Goal: Task Accomplishment & Management: Use online tool/utility

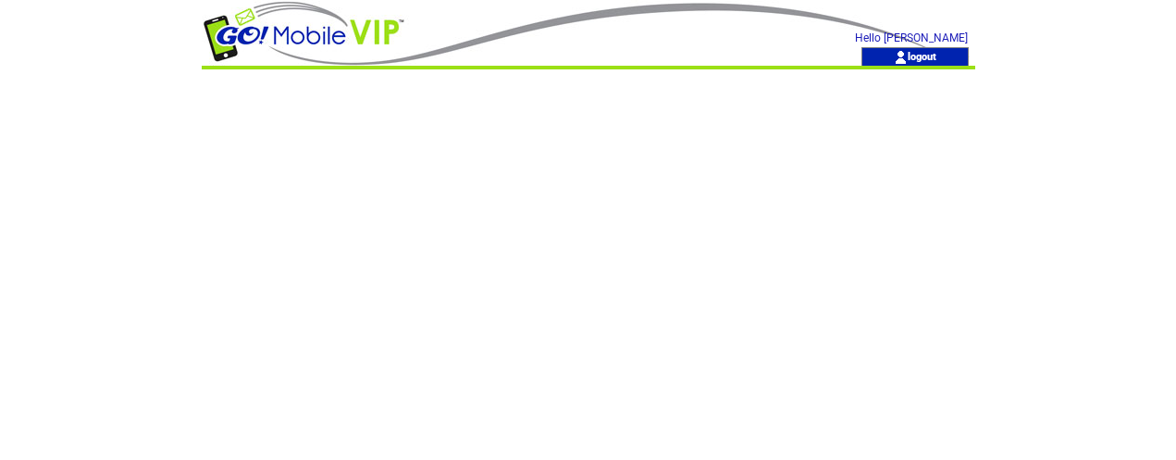
click at [607, 21] on td at bounding box center [494, 23] width 585 height 47
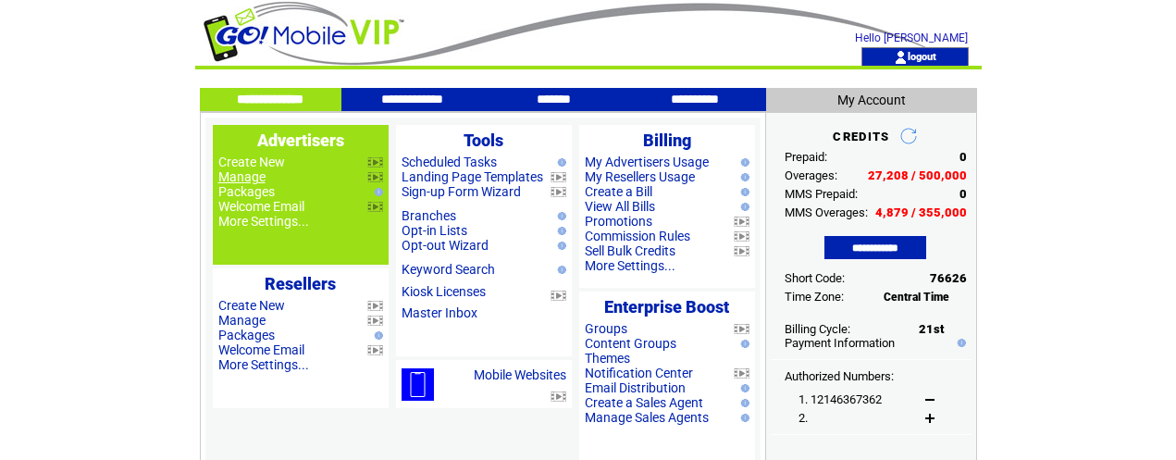
click at [251, 178] on link "Manage" at bounding box center [241, 176] width 47 height 15
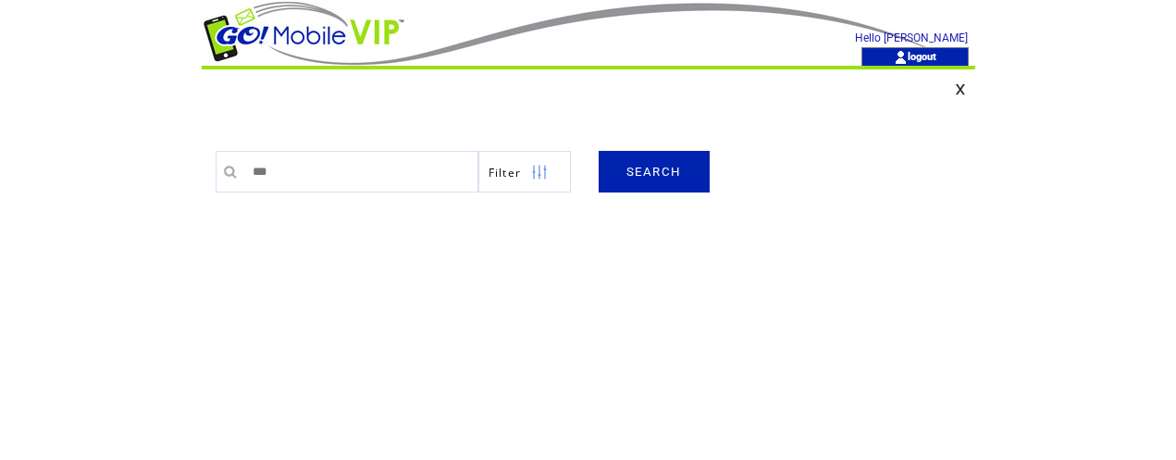
type input "*********"
click at [647, 169] on link "SEARCH" at bounding box center [654, 172] width 111 height 42
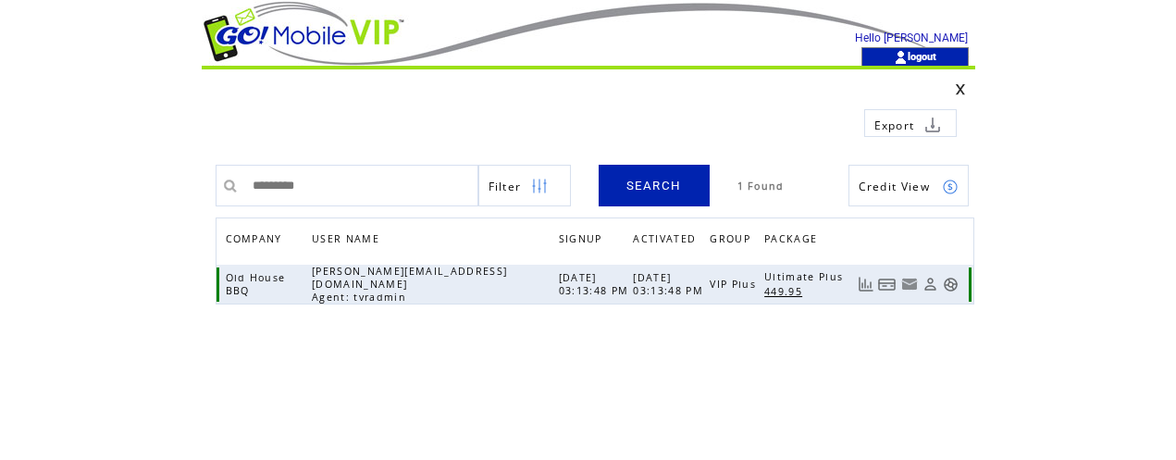
click at [953, 280] on link at bounding box center [951, 285] width 16 height 16
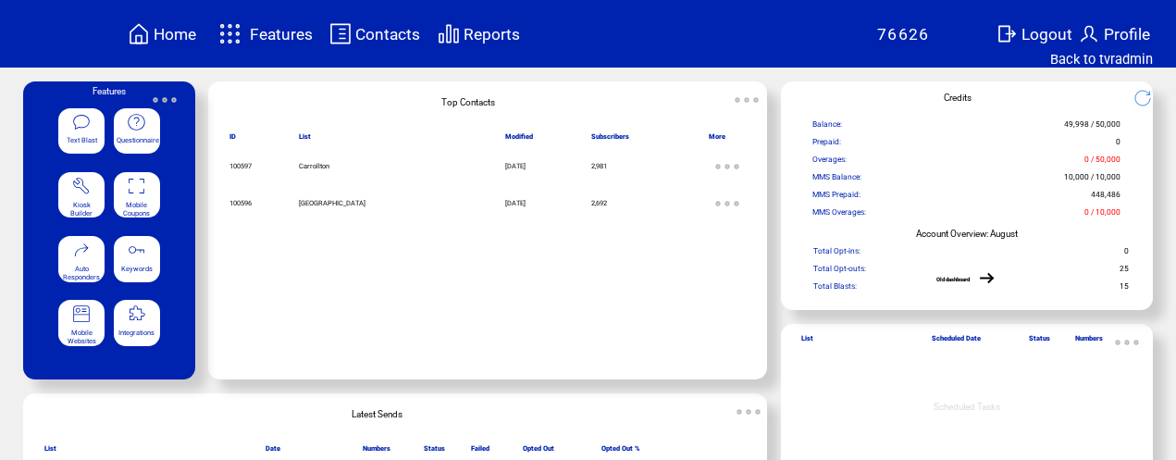
click at [150, 200] on featuretext "Mobile Coupons" at bounding box center [137, 206] width 46 height 19
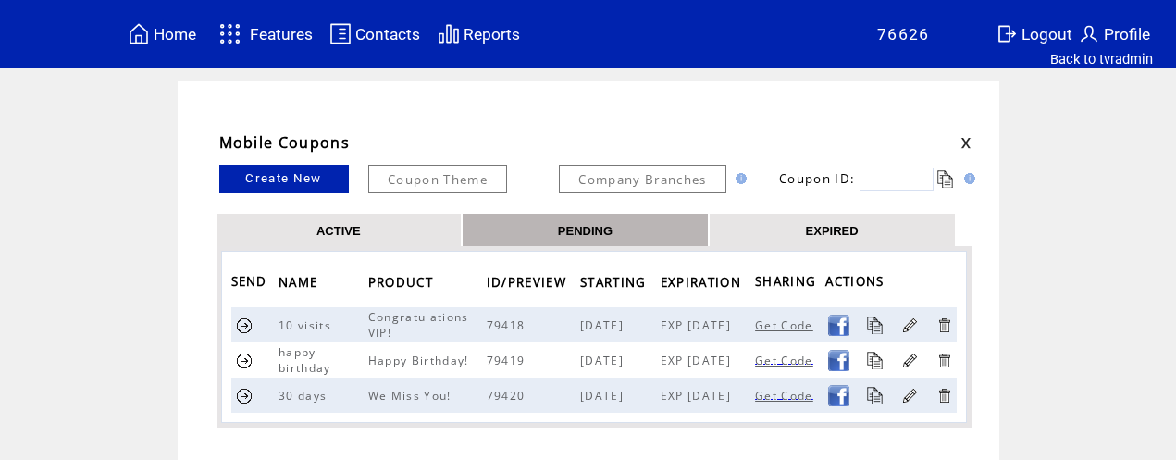
click at [839, 230] on link "EXPIRED" at bounding box center [832, 230] width 53 height 16
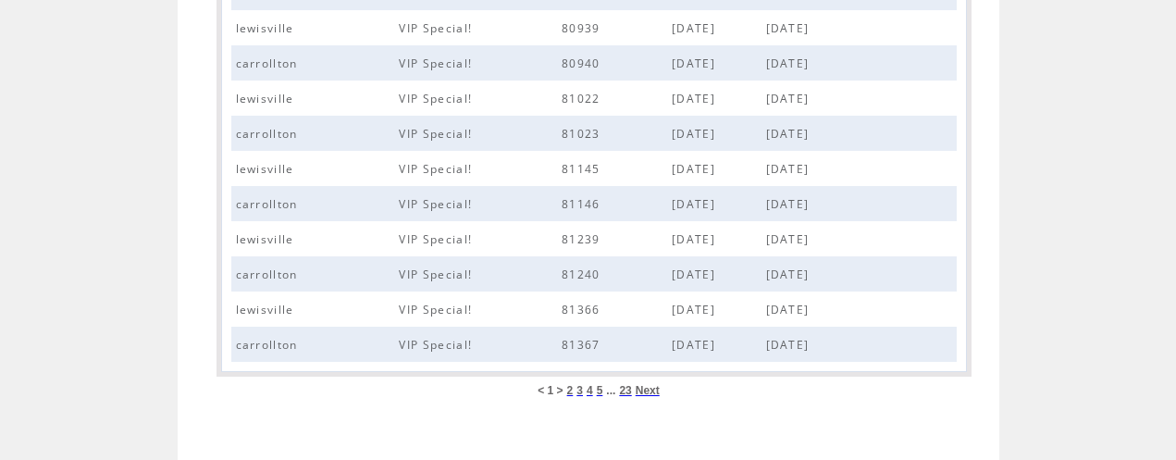
scroll to position [844, 0]
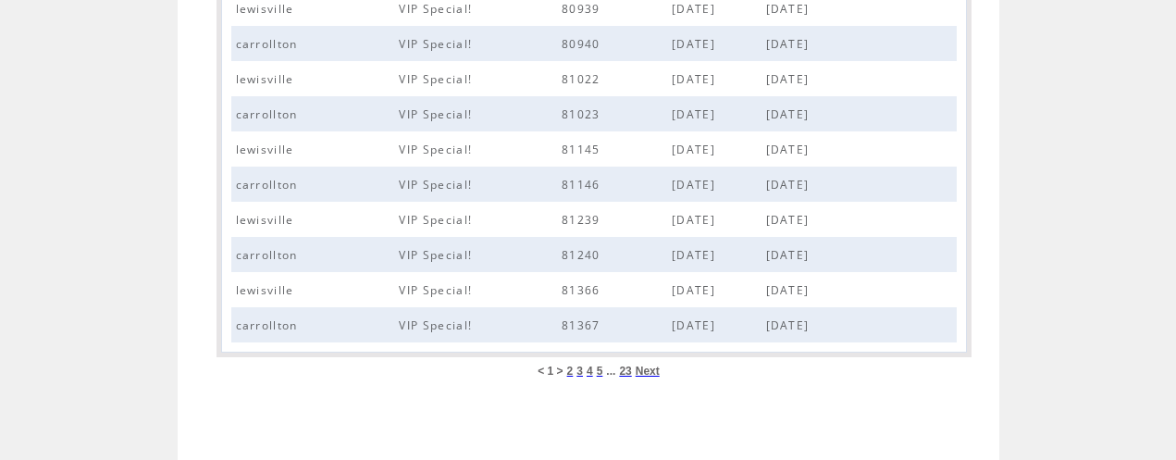
click at [627, 372] on span "23" at bounding box center [625, 371] width 12 height 13
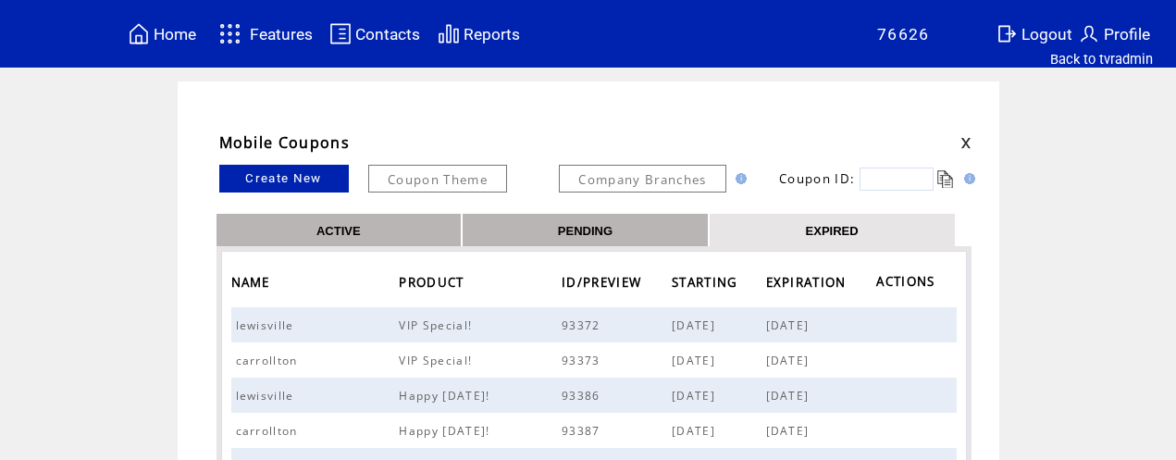
click at [889, 180] on input "text" at bounding box center [897, 179] width 74 height 23
type input "*****"
click at [950, 177] on link at bounding box center [947, 179] width 18 height 18
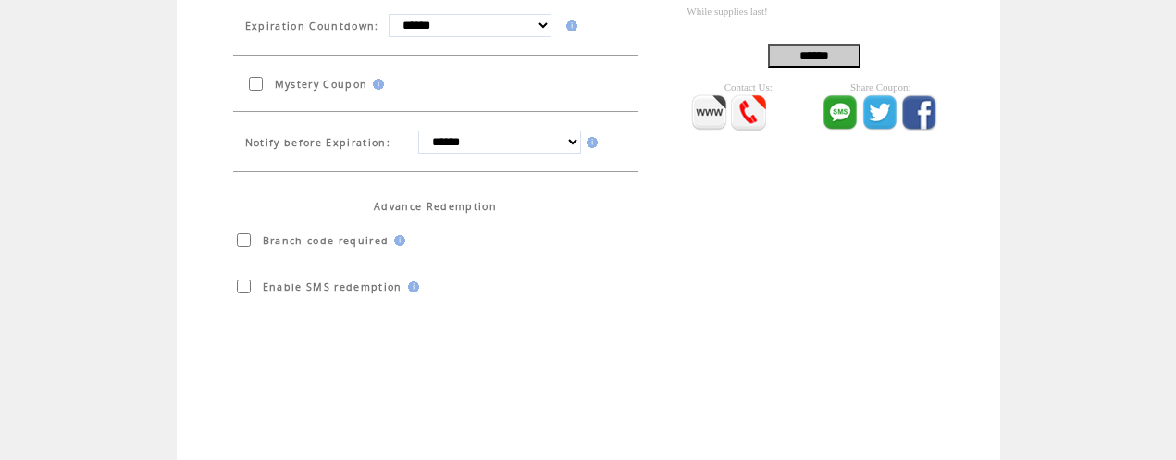
scroll to position [626, 0]
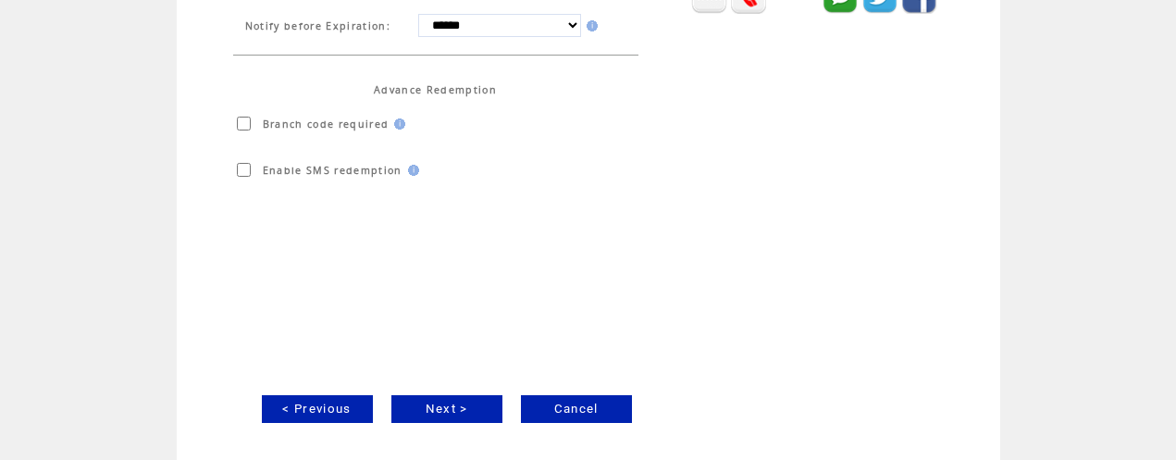
click at [454, 410] on link "Next >" at bounding box center [446, 409] width 111 height 28
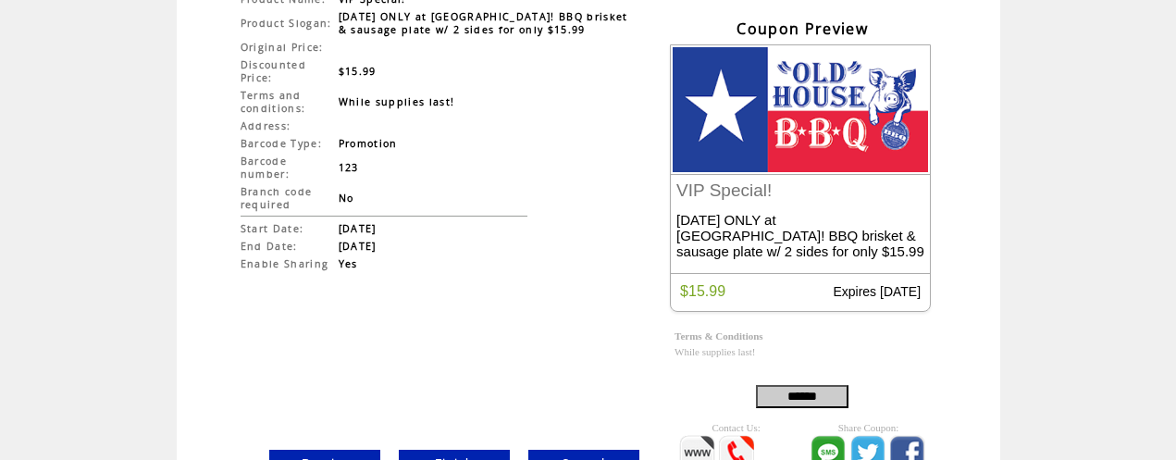
scroll to position [230, 0]
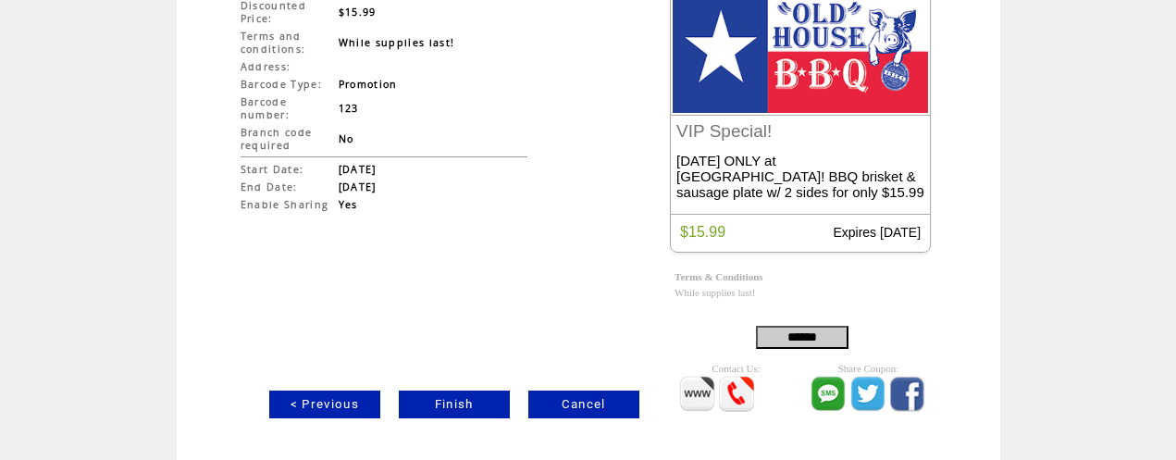
click at [341, 406] on link "< Previous" at bounding box center [324, 405] width 111 height 28
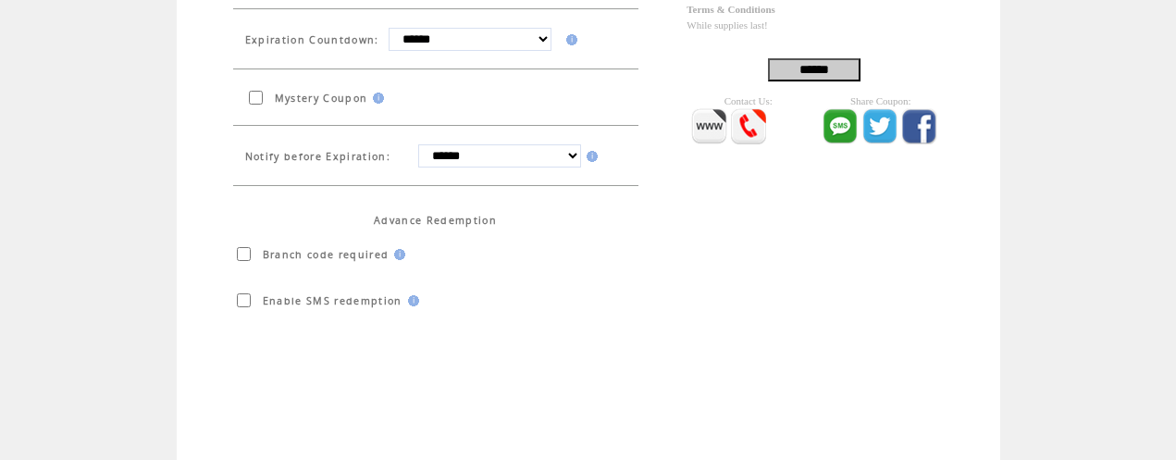
scroll to position [626, 0]
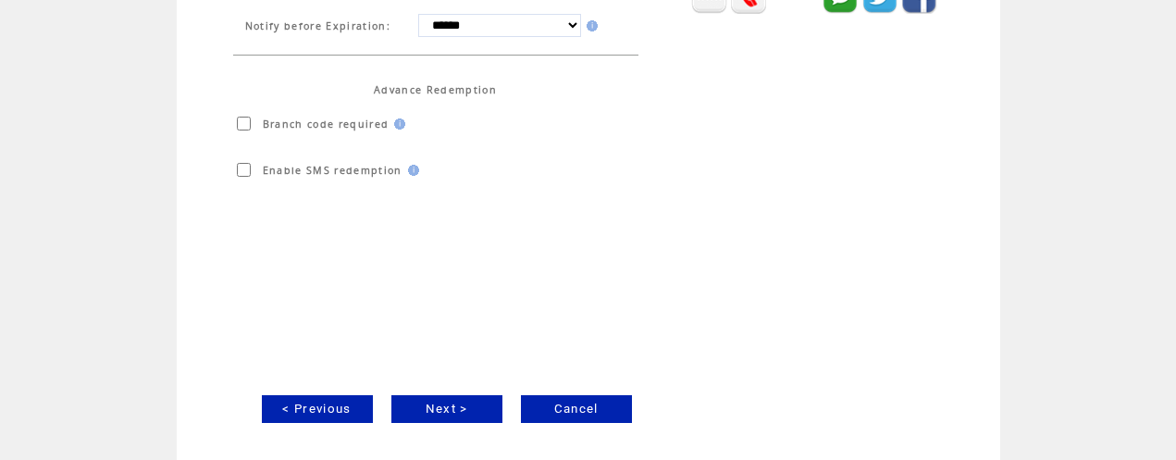
click at [341, 404] on link "< Previous" at bounding box center [317, 409] width 111 height 28
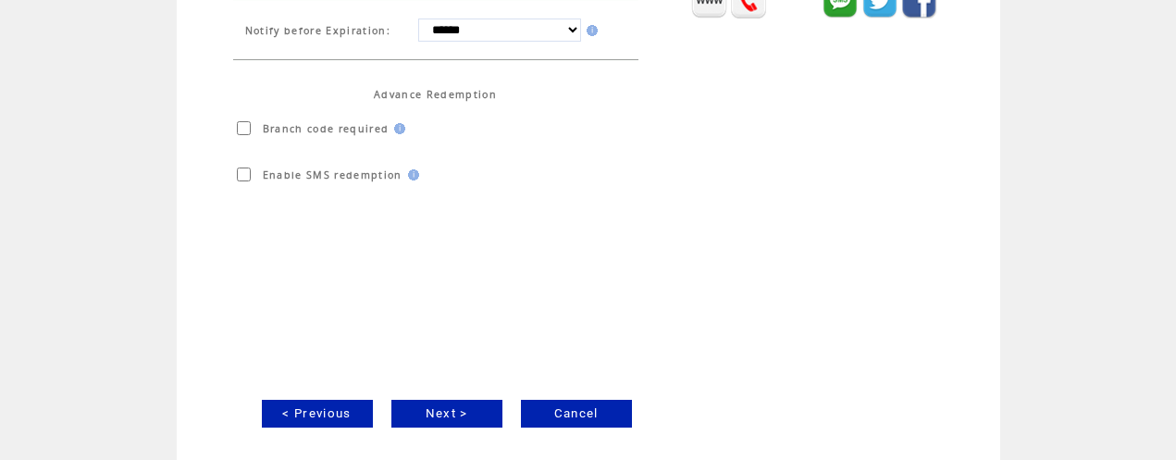
scroll to position [626, 0]
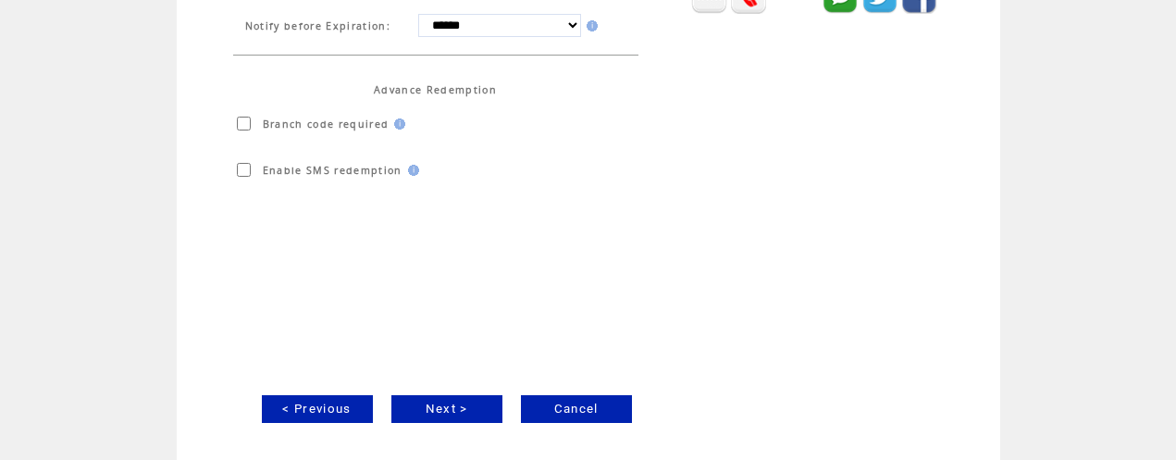
click at [457, 404] on link "Next >" at bounding box center [446, 409] width 111 height 28
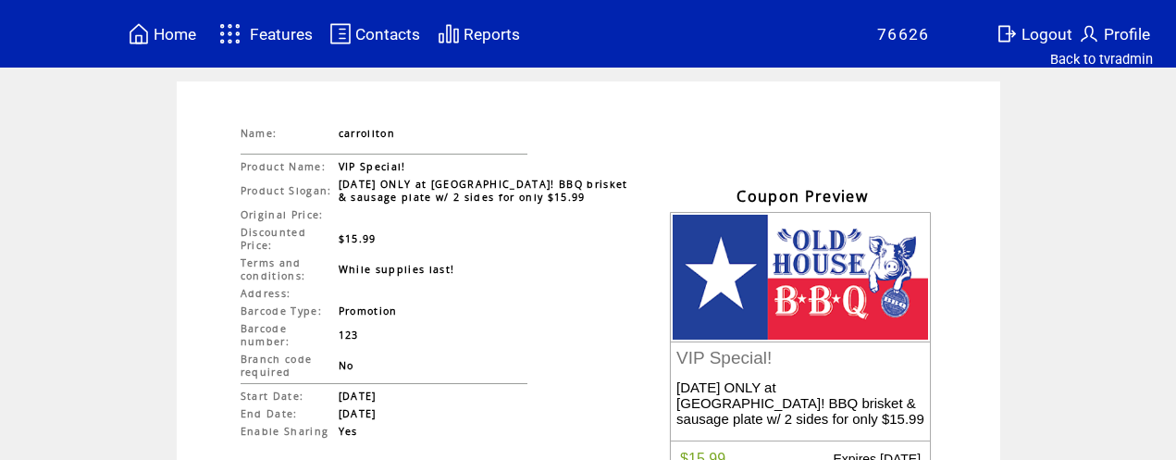
scroll to position [230, 0]
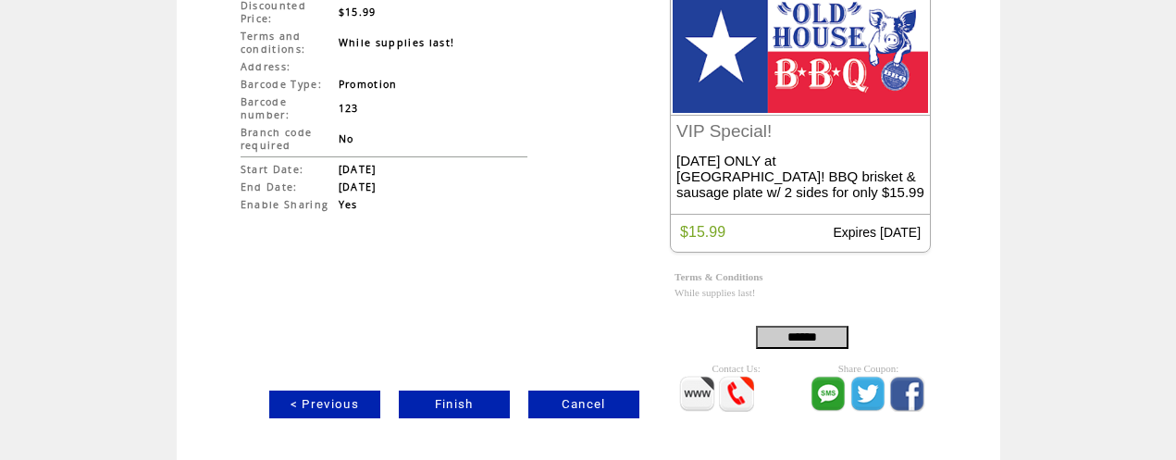
click at [454, 401] on link "Finish" at bounding box center [454, 405] width 111 height 28
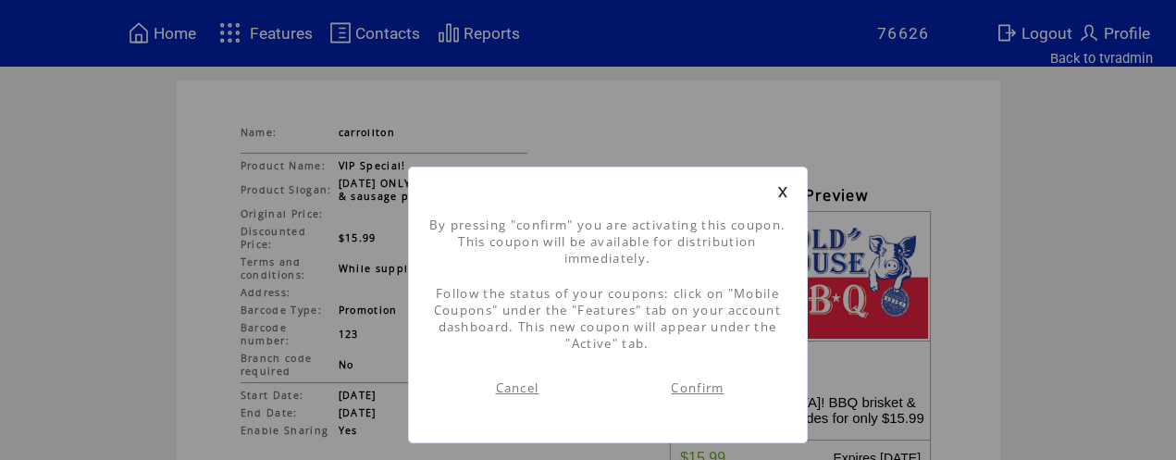
click at [709, 391] on link "Confirm" at bounding box center [697, 387] width 53 height 17
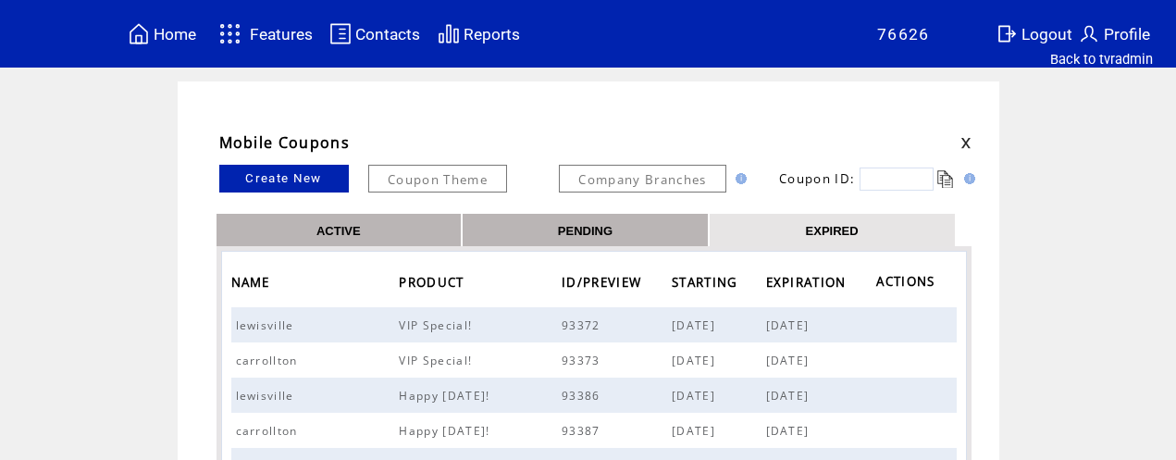
click at [896, 174] on input "text" at bounding box center [897, 179] width 74 height 23
type input "*****"
click at [947, 182] on link at bounding box center [947, 179] width 18 height 18
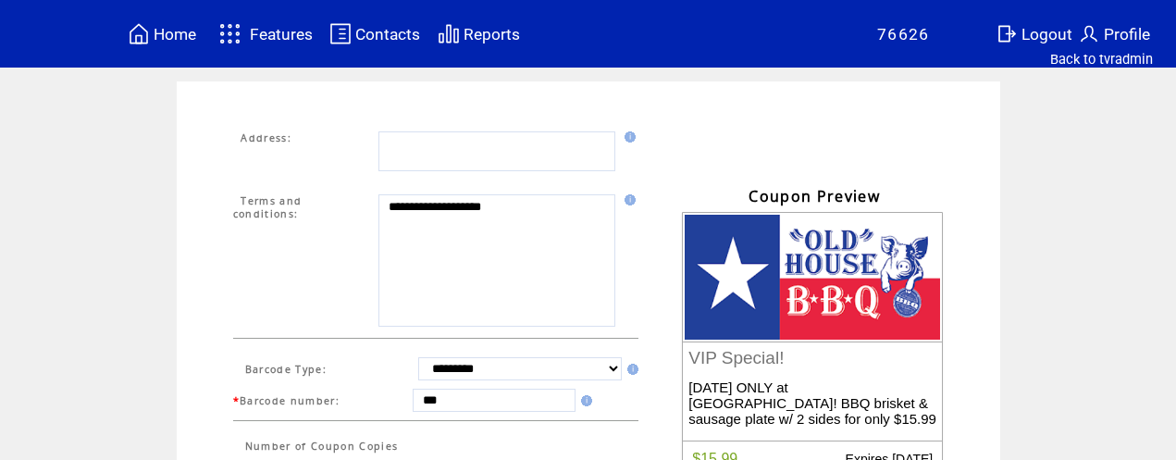
scroll to position [626, 0]
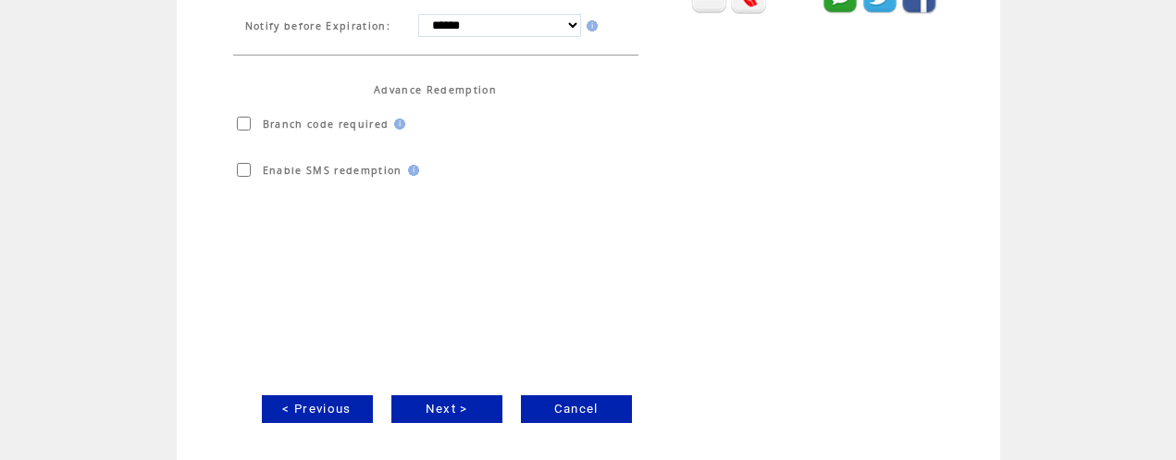
click at [459, 411] on link "Next >" at bounding box center [446, 409] width 111 height 28
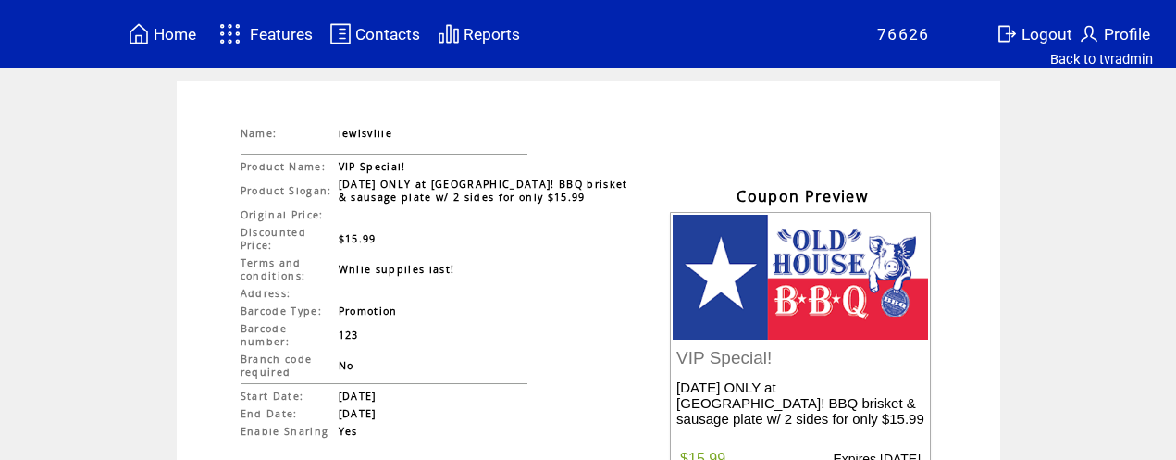
scroll to position [230, 0]
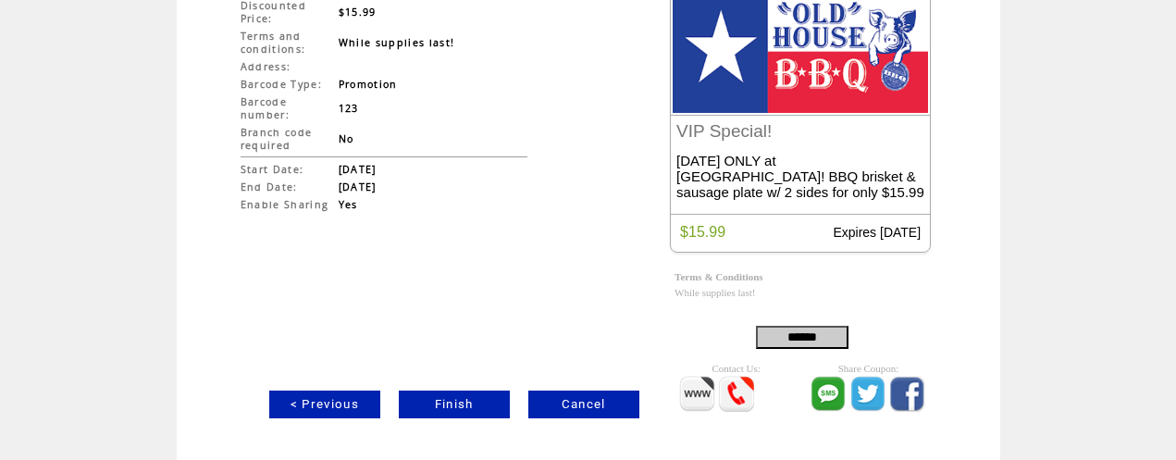
click at [461, 406] on link "Finish" at bounding box center [454, 405] width 111 height 28
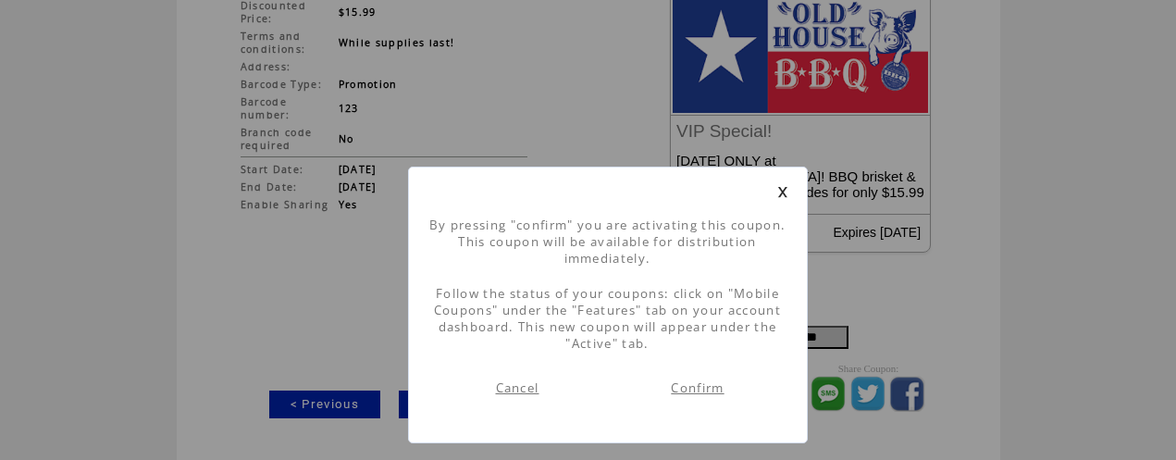
scroll to position [1, 0]
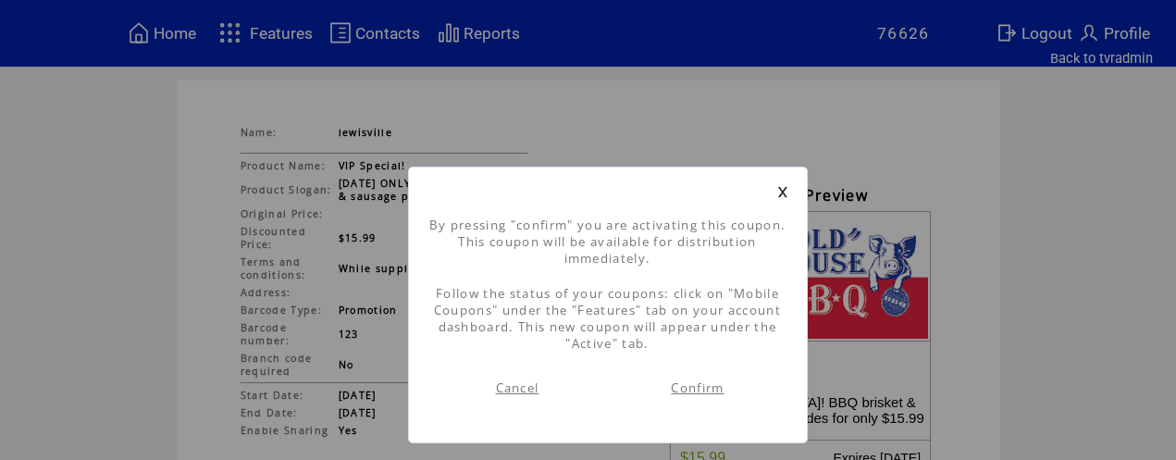
click at [708, 391] on link "Confirm" at bounding box center [697, 387] width 53 height 17
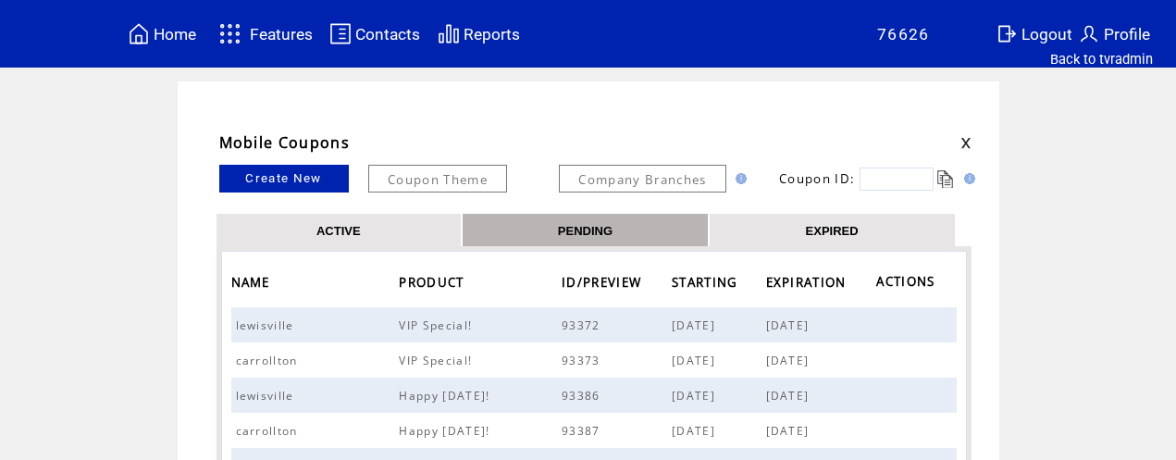
click at [351, 228] on link "ACTIVE" at bounding box center [339, 230] width 44 height 16
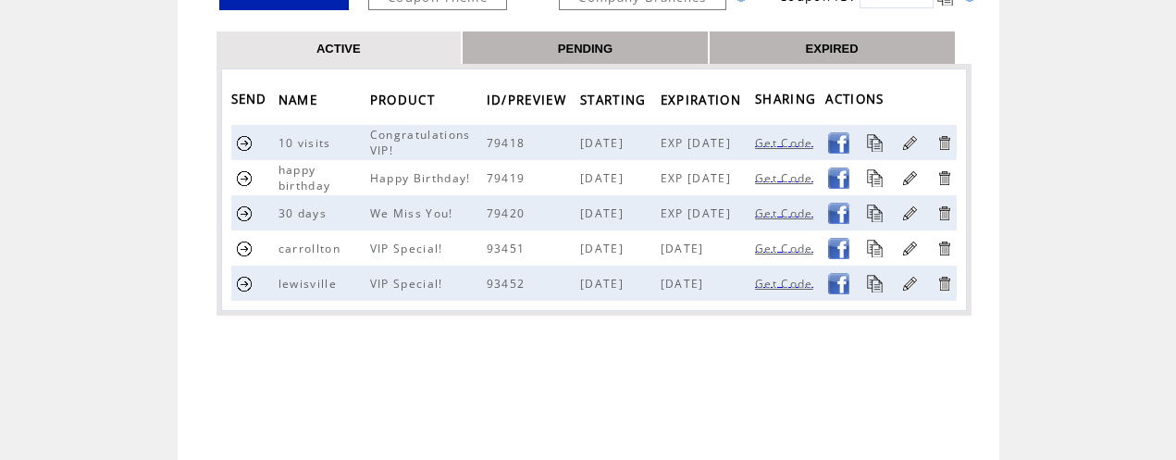
scroll to position [190, 0]
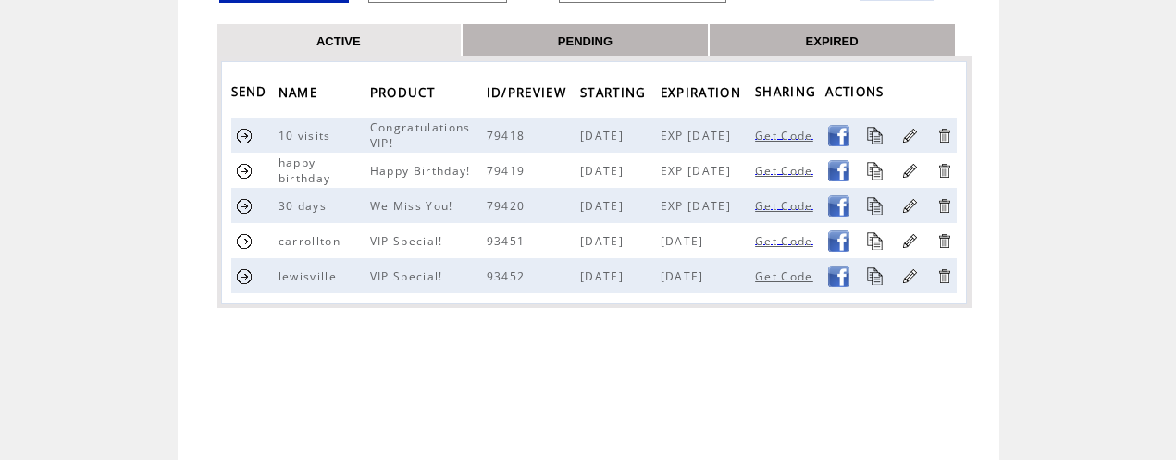
click at [245, 240] on link at bounding box center [245, 241] width 18 height 18
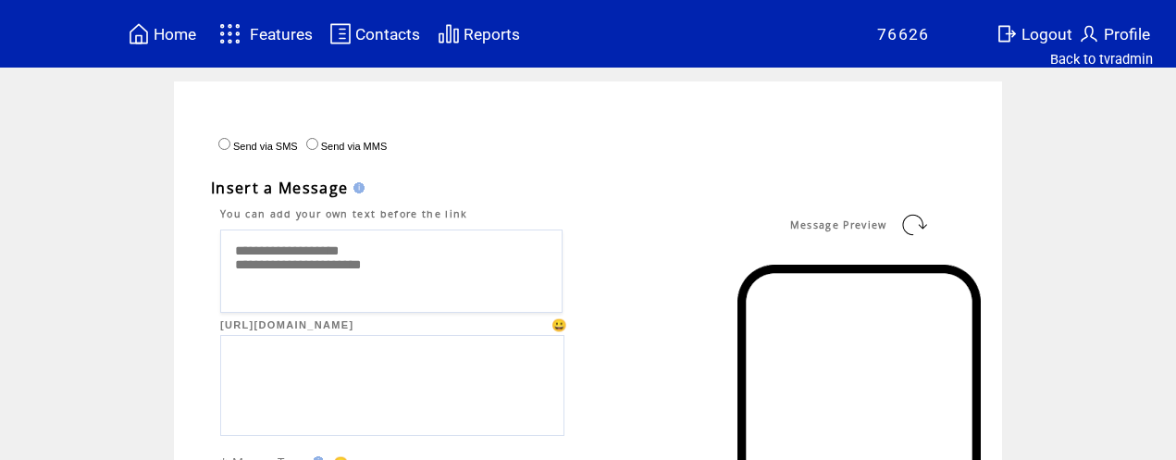
click at [242, 245] on textarea "**********" at bounding box center [391, 271] width 342 height 83
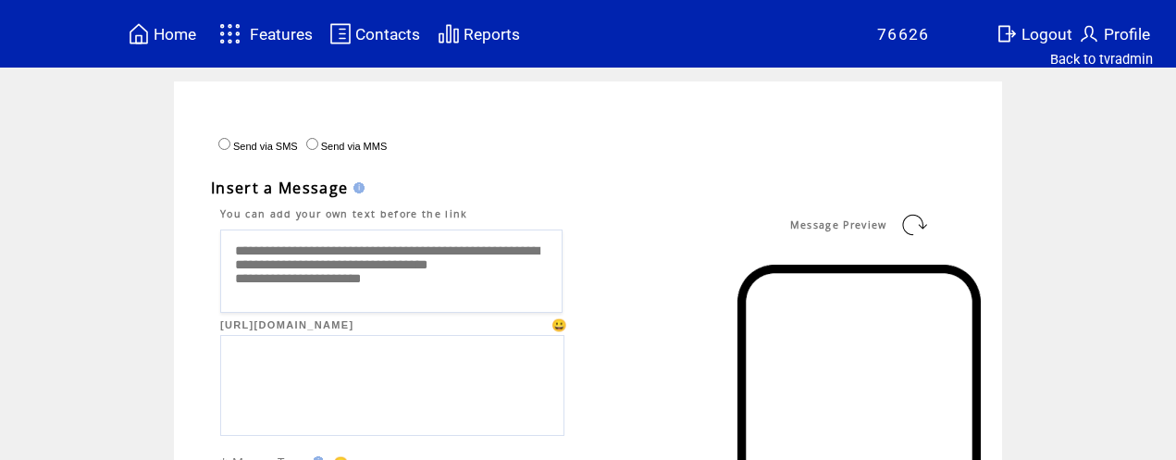
click at [503, 257] on textarea "**********" at bounding box center [391, 271] width 342 height 83
type textarea "**********"
drag, startPoint x: 924, startPoint y: 223, endPoint x: 853, endPoint y: 221, distance: 70.4
click at [923, 223] on link at bounding box center [915, 225] width 30 height 30
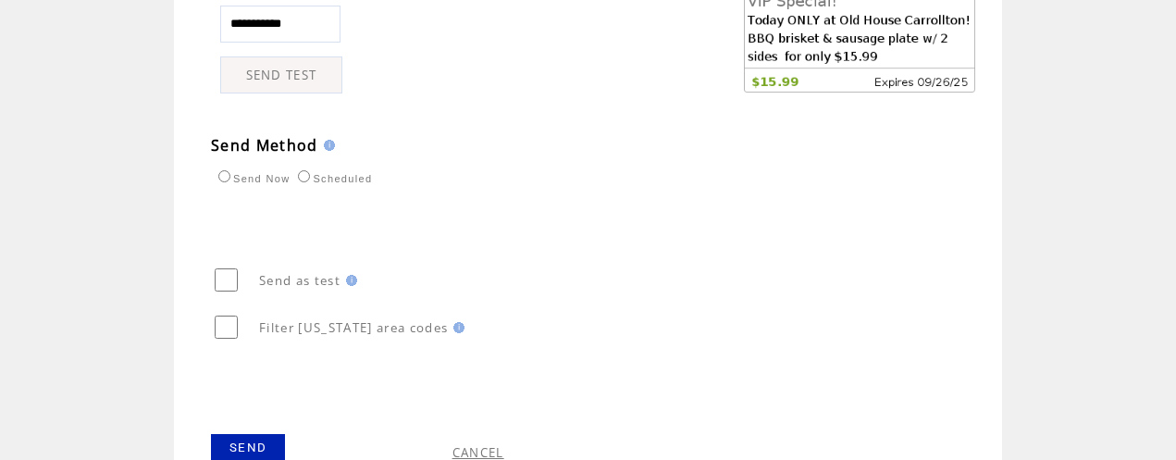
scroll to position [1081, 0]
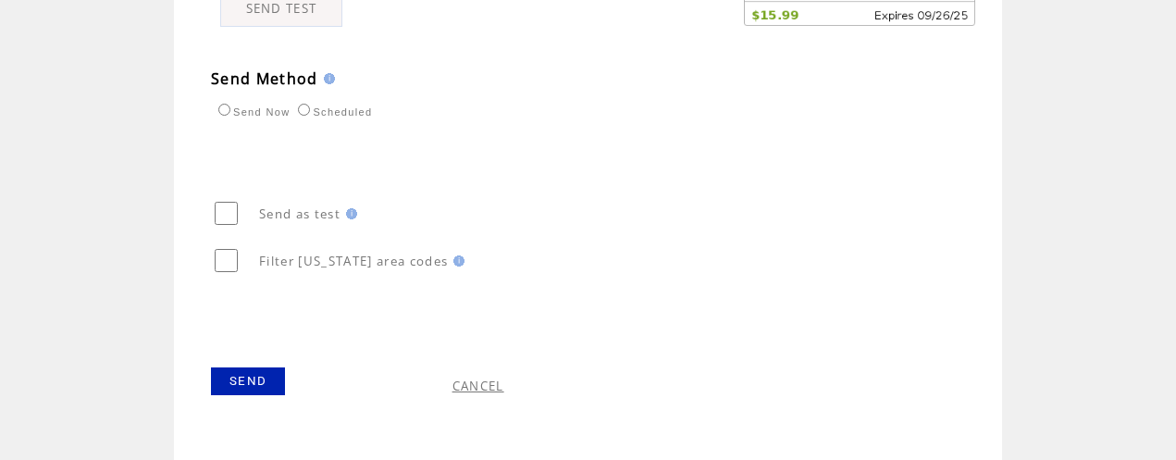
click at [247, 377] on link "SEND" at bounding box center [248, 381] width 74 height 28
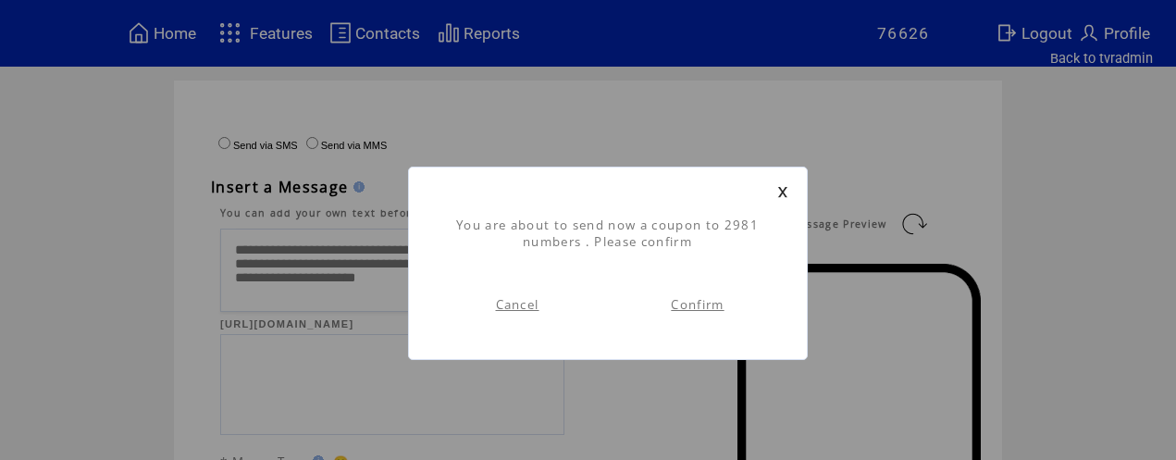
scroll to position [1, 0]
click at [710, 308] on link "Confirm" at bounding box center [697, 304] width 53 height 17
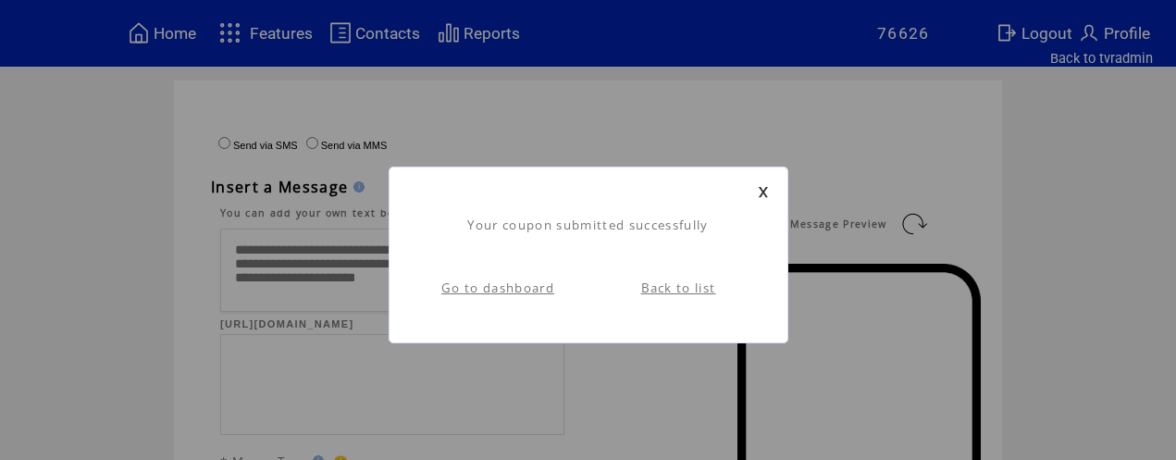
scroll to position [1, 0]
click at [710, 290] on link "Back to list" at bounding box center [678, 288] width 75 height 17
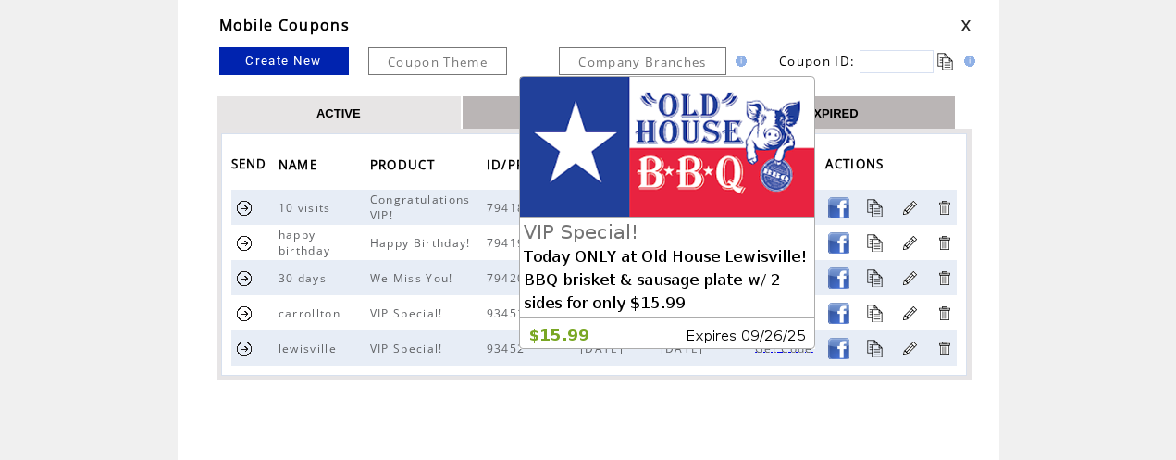
scroll to position [118, 0]
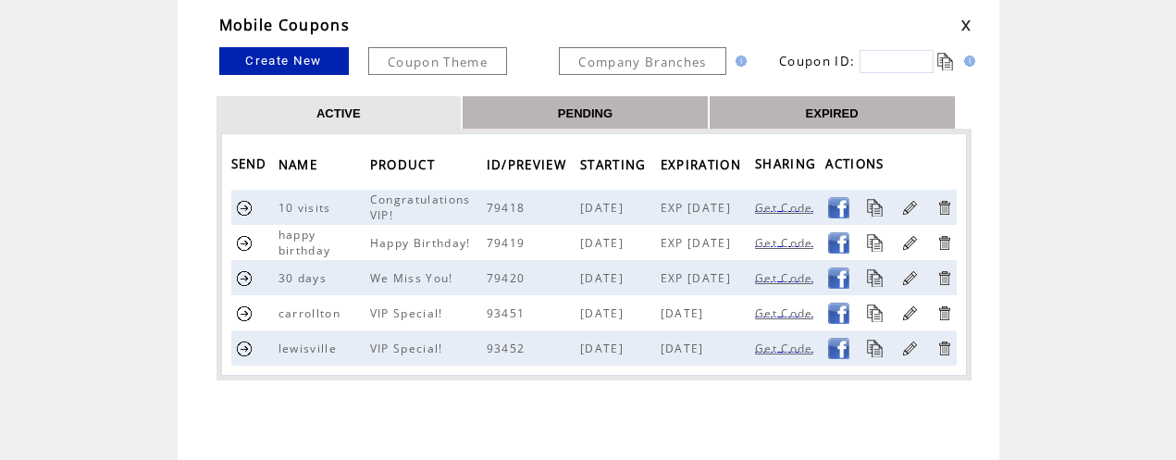
click at [240, 346] on link at bounding box center [245, 349] width 18 height 18
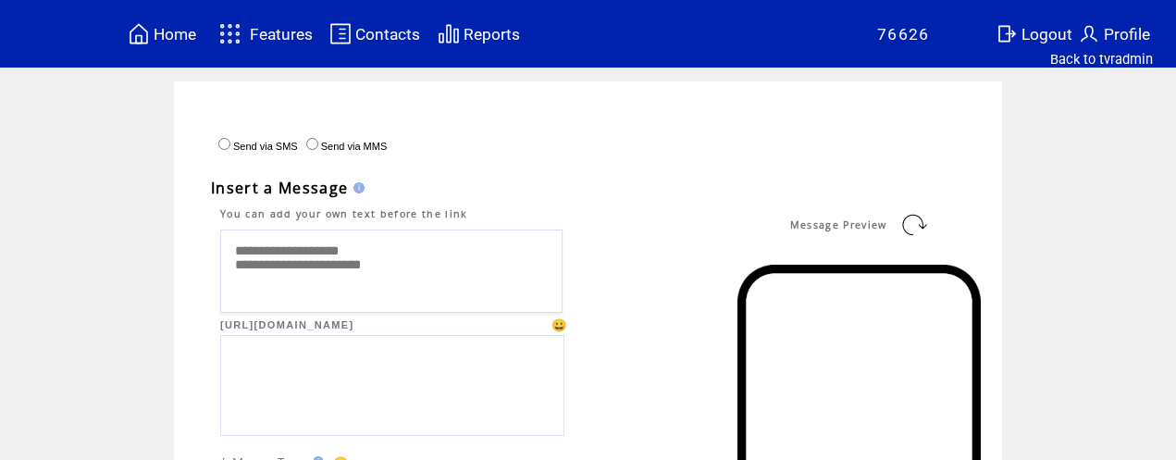
click at [237, 250] on textarea "**********" at bounding box center [391, 271] width 342 height 83
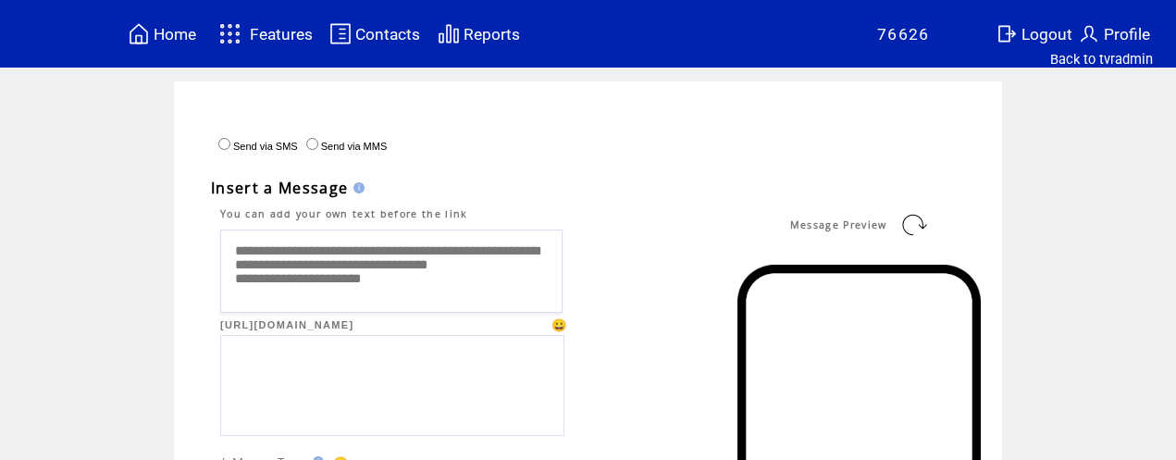
type textarea "**********"
click at [913, 223] on link at bounding box center [915, 225] width 30 height 30
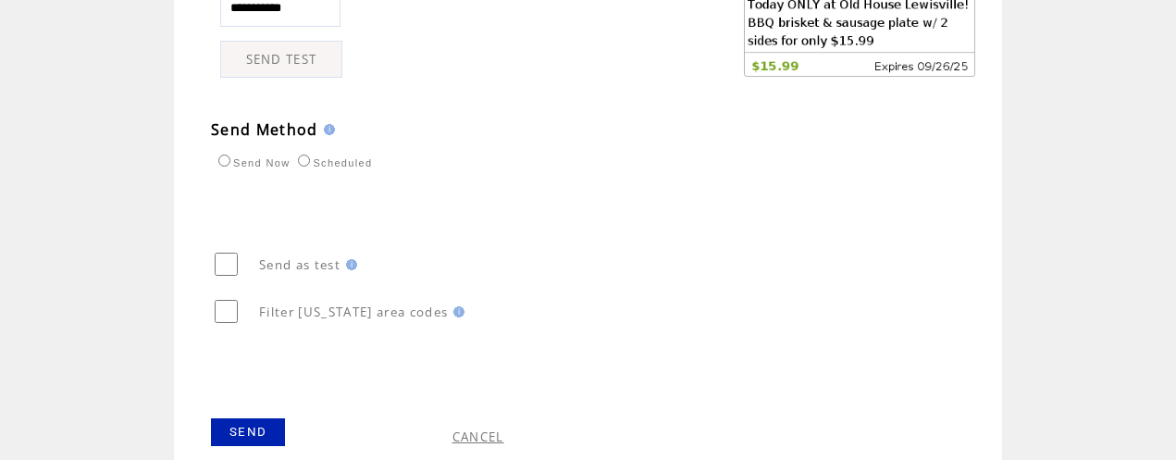
scroll to position [1081, 0]
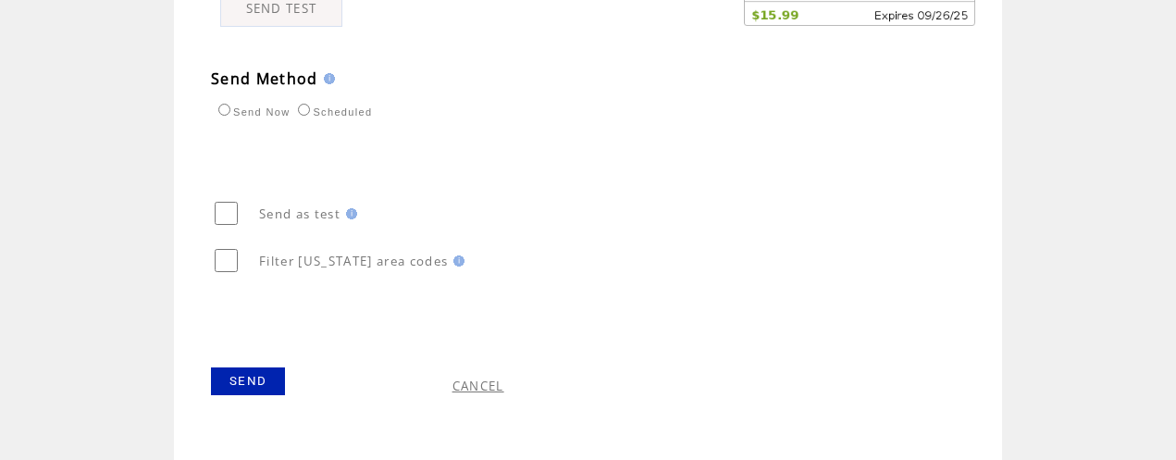
click at [260, 379] on link "SEND" at bounding box center [248, 381] width 74 height 28
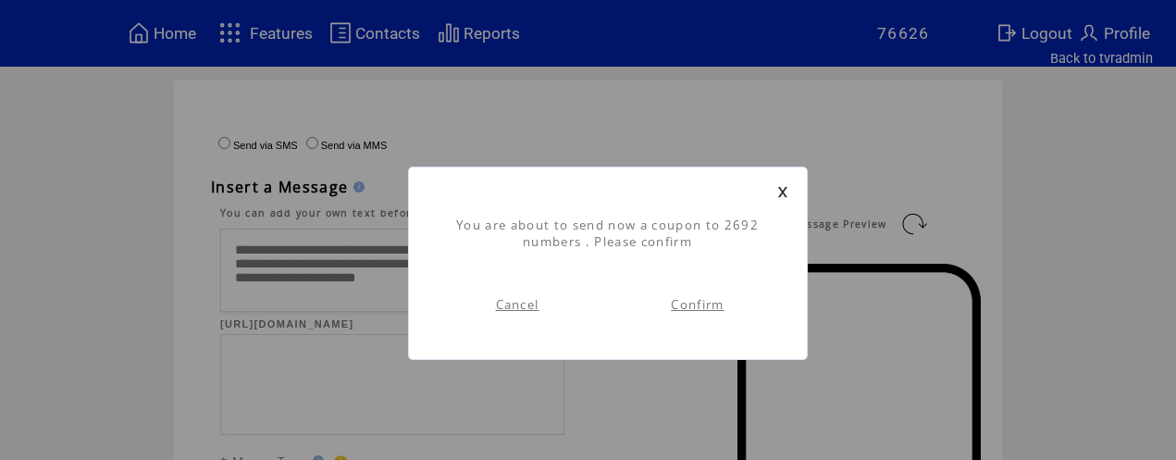
scroll to position [1, 0]
click at [718, 307] on link "Confirm" at bounding box center [697, 304] width 53 height 17
